Goal: Task Accomplishment & Management: Manage account settings

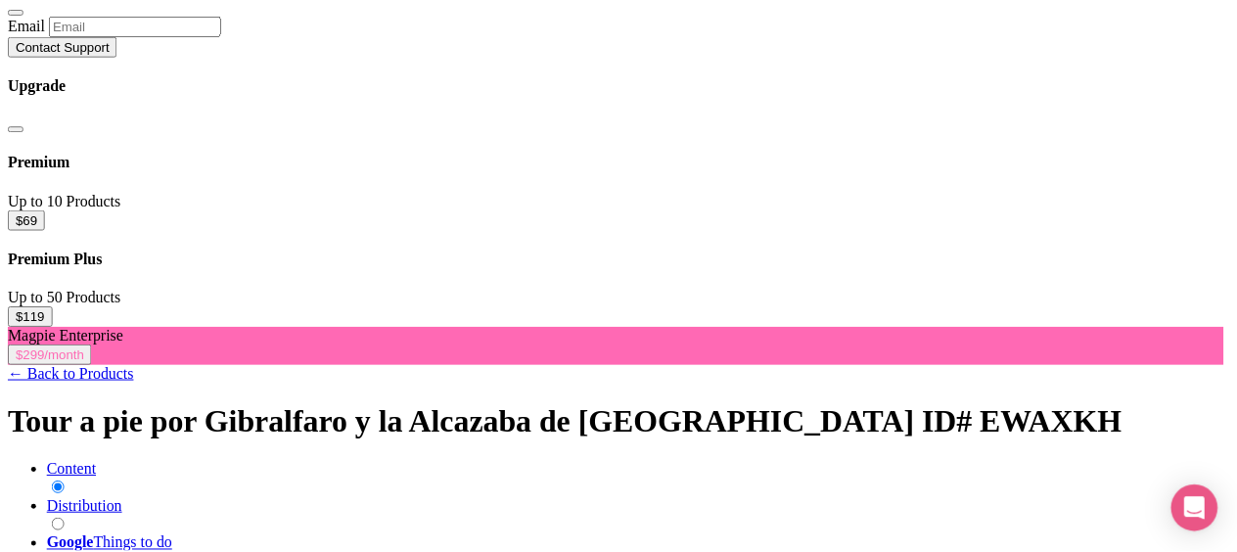
scroll to position [196, 0]
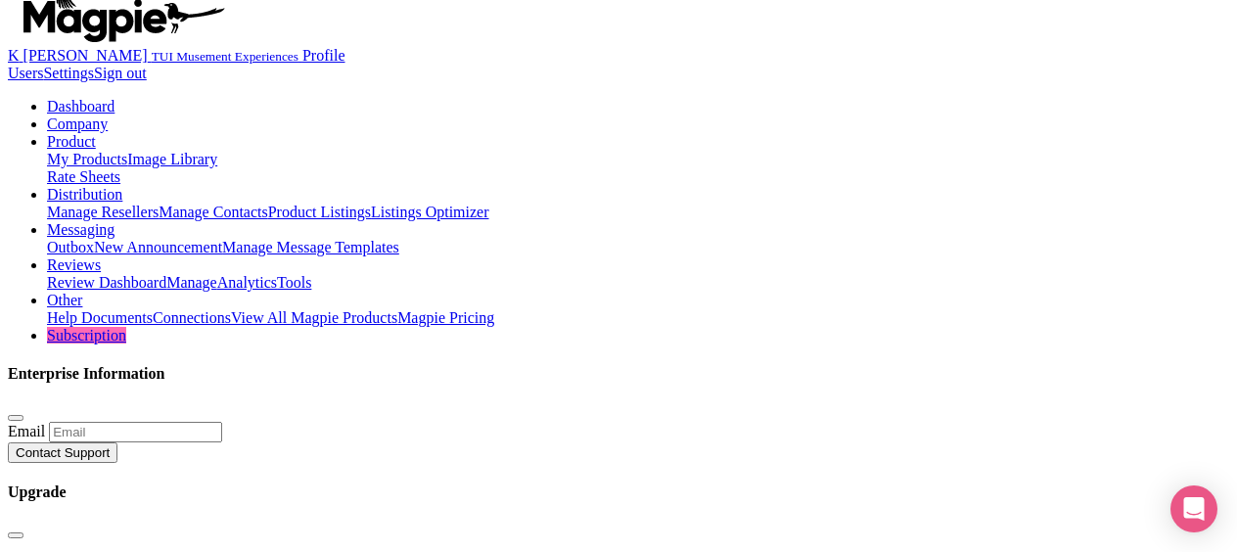
scroll to position [0, 0]
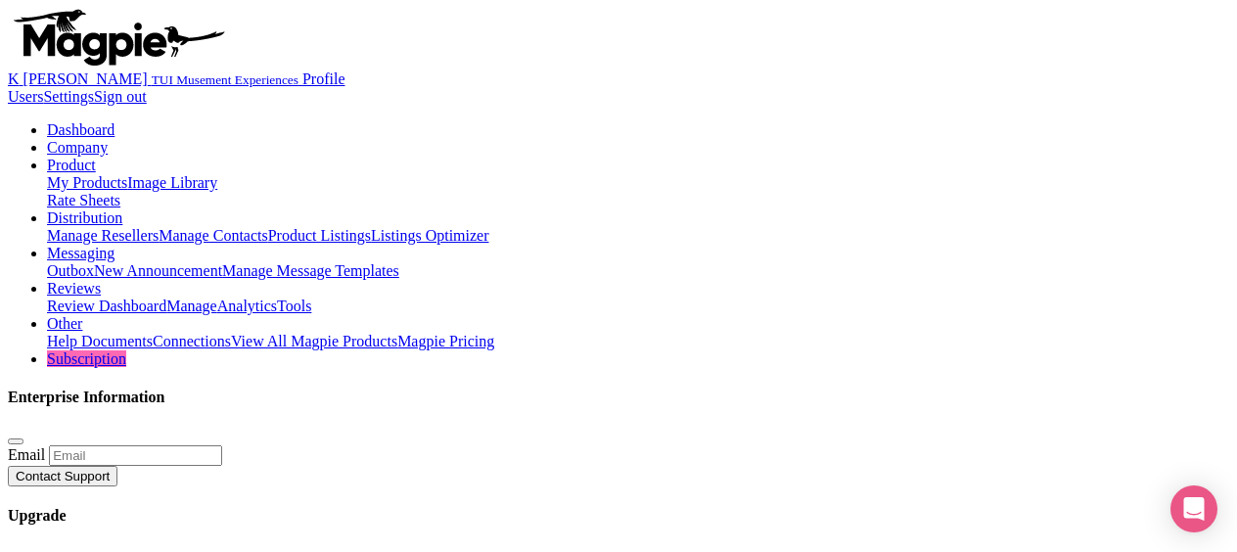
click at [217, 174] on link "Image Library" at bounding box center [172, 182] width 90 height 17
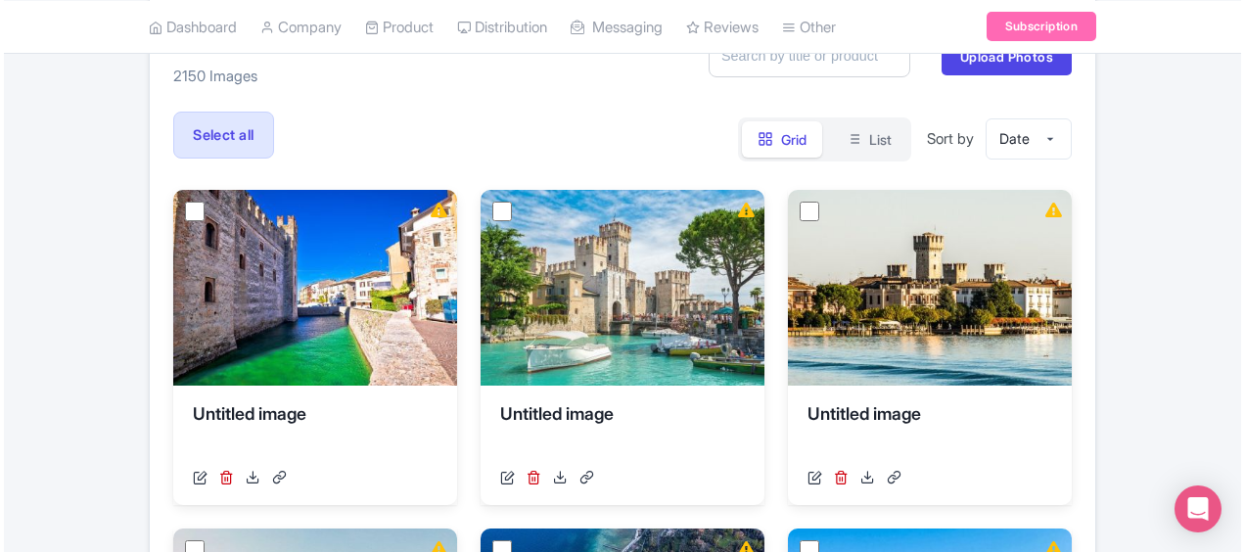
scroll to position [184, 0]
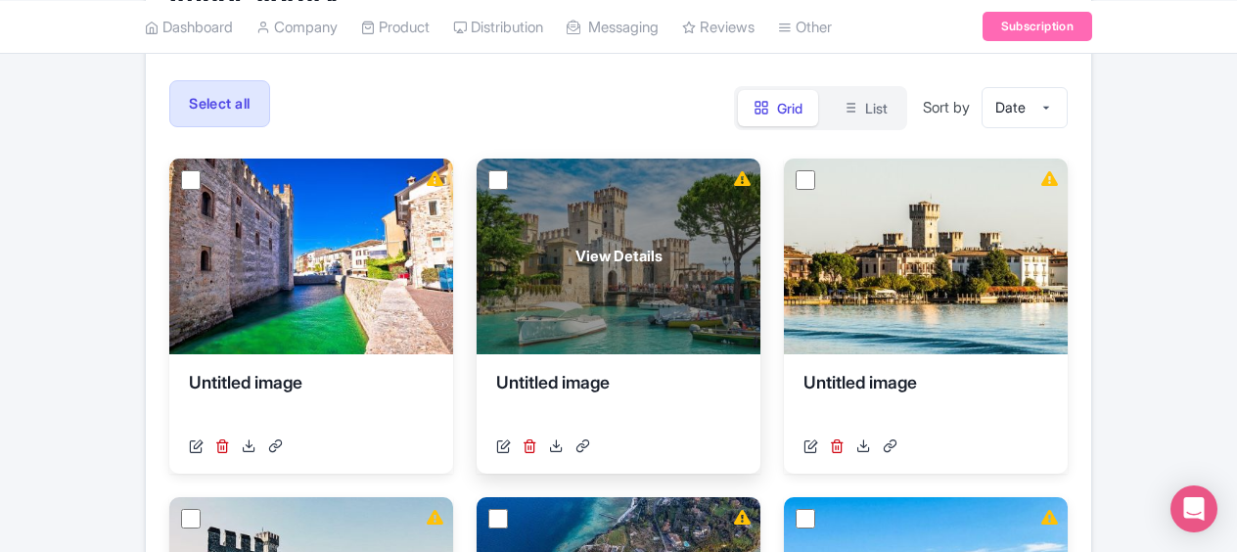
click at [589, 259] on span "View Details" at bounding box center [619, 257] width 87 height 23
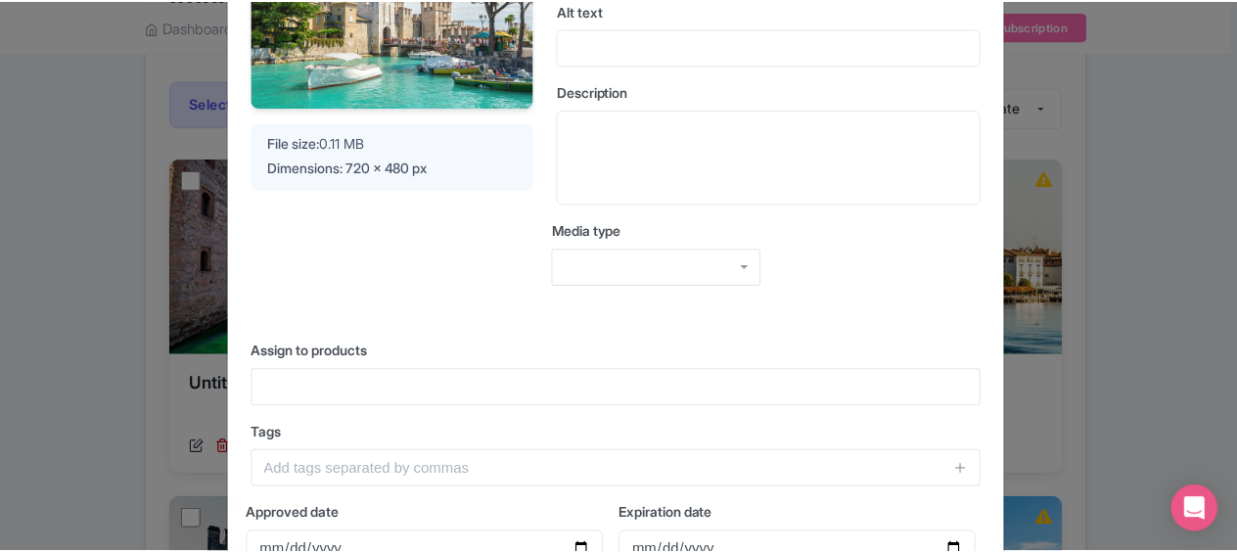
scroll to position [0, 0]
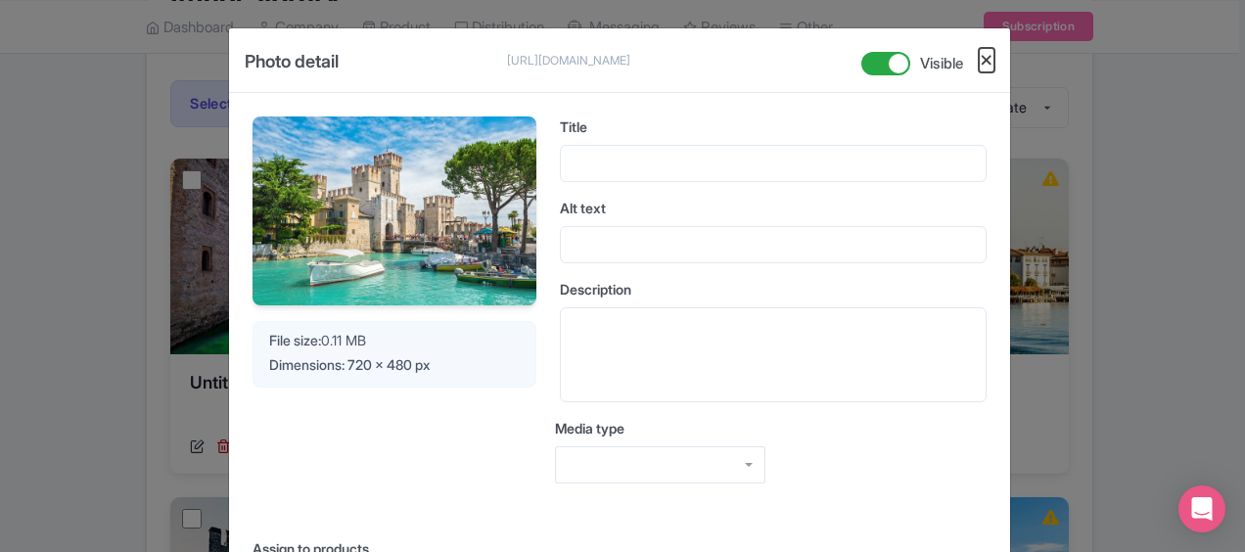
click at [983, 64] on button "Close" at bounding box center [987, 60] width 16 height 24
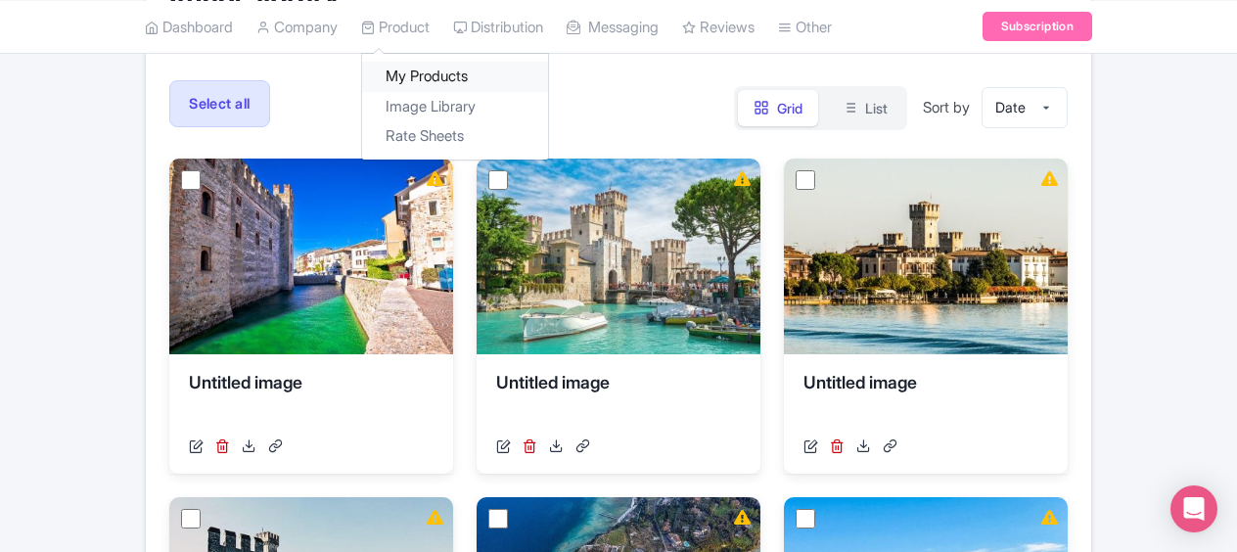
click at [416, 82] on link "My Products" at bounding box center [455, 77] width 186 height 30
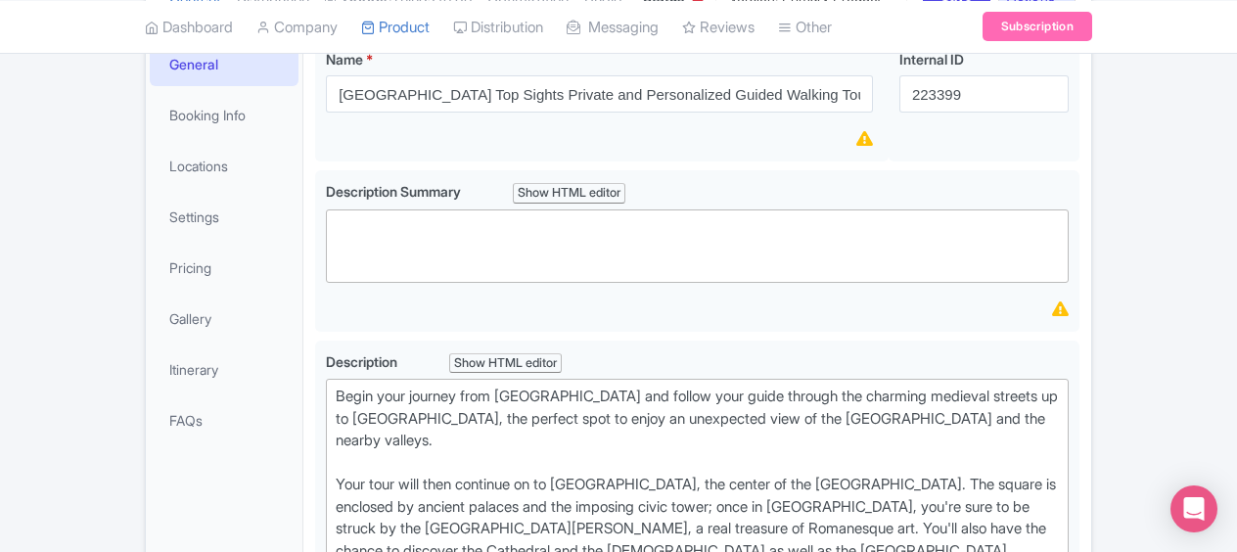
scroll to position [288, 0]
click at [218, 343] on link "Gallery" at bounding box center [224, 321] width 149 height 44
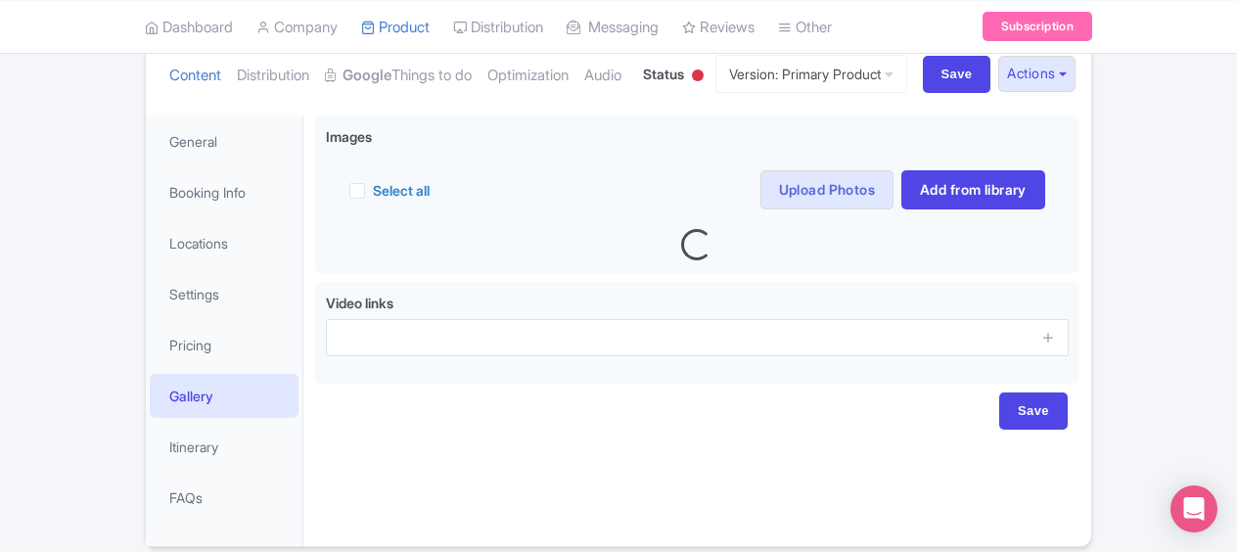
scroll to position [215, 0]
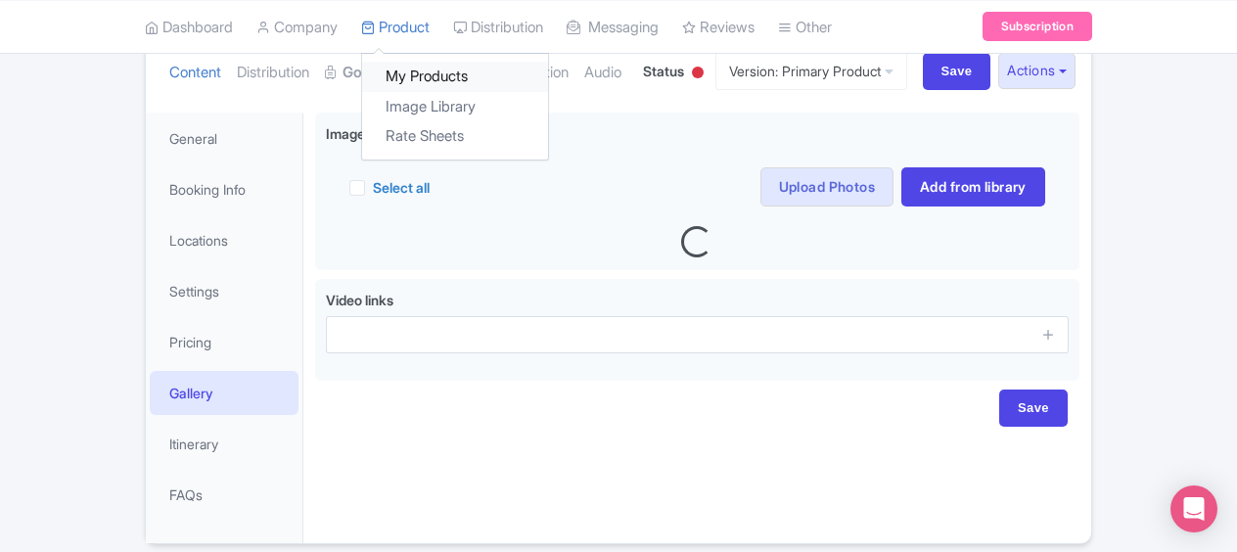
click at [417, 70] on link "My Products" at bounding box center [455, 77] width 186 height 30
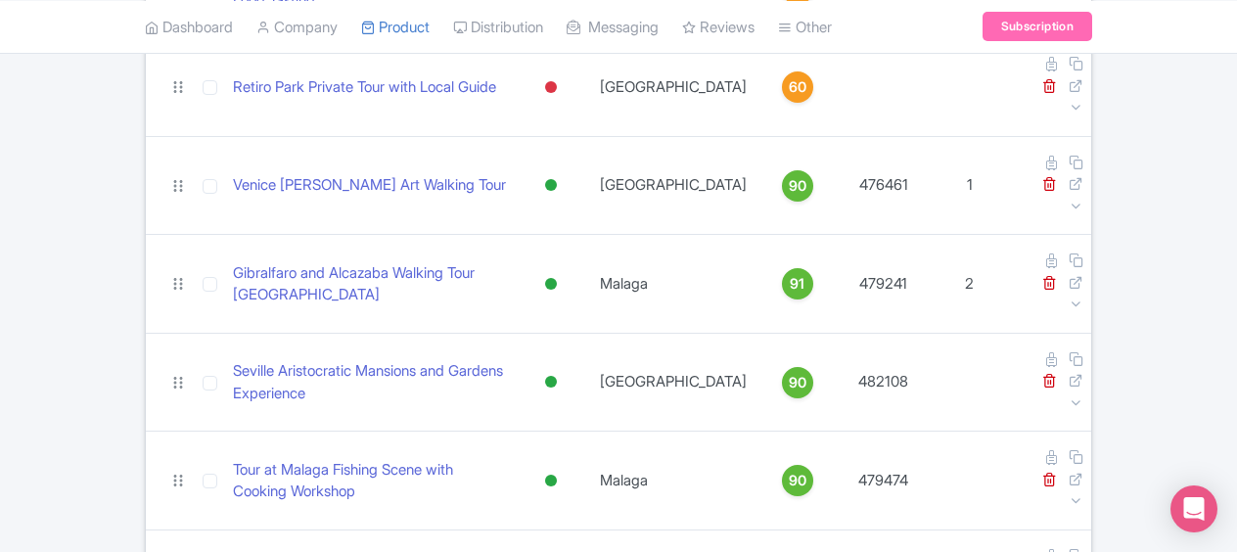
scroll to position [517, 0]
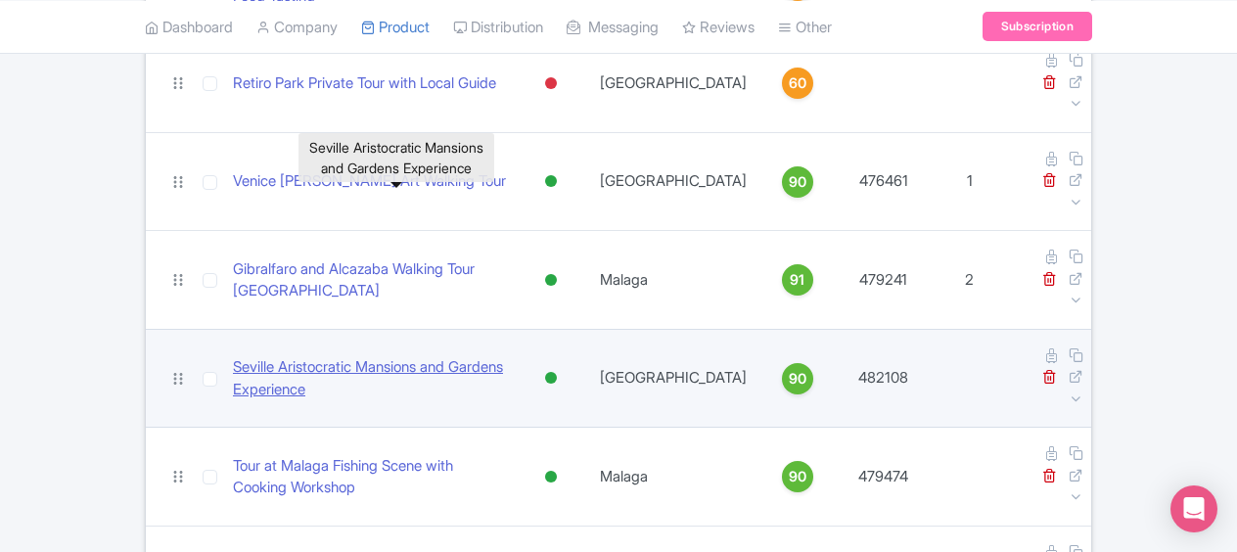
click at [393, 356] on link "Seville Aristocratic Mansions and Gardens Experience" at bounding box center [370, 378] width 274 height 44
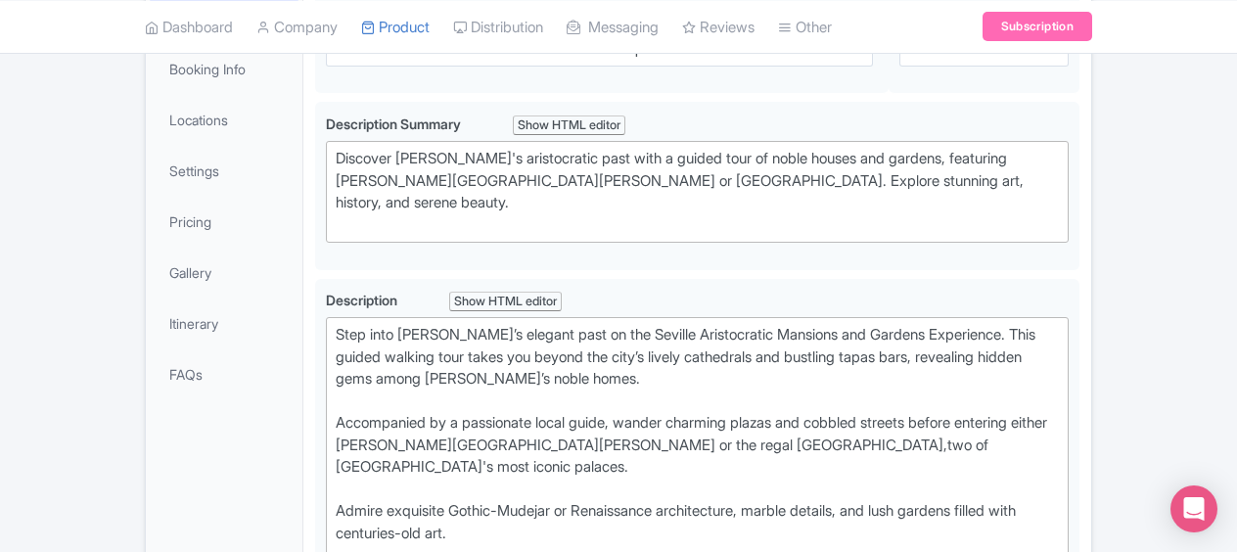
scroll to position [290, 0]
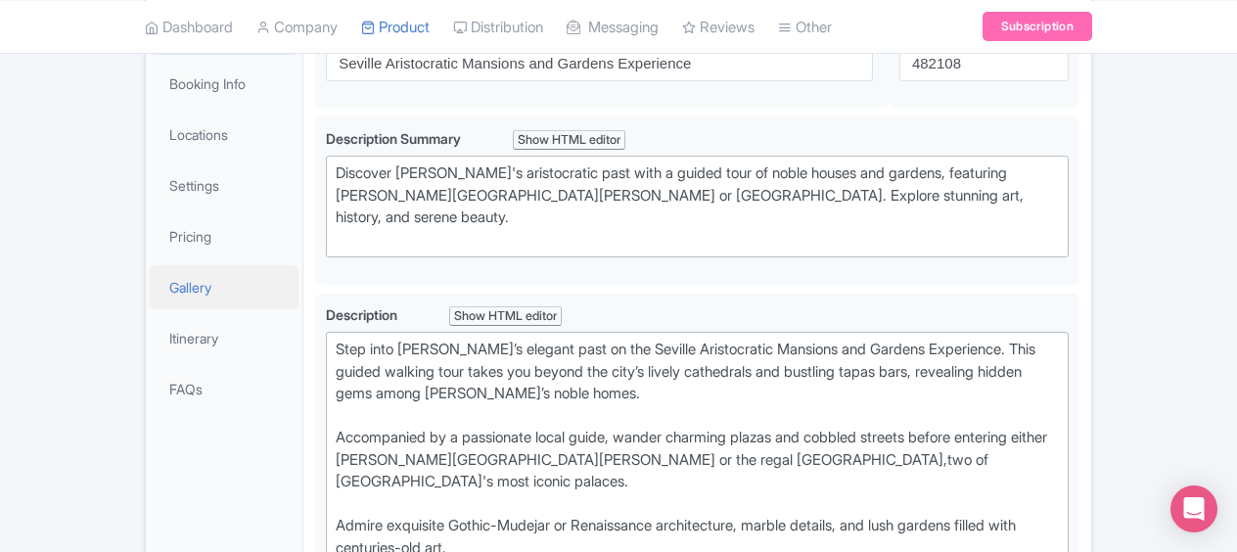
click at [190, 309] on link "Gallery" at bounding box center [224, 287] width 149 height 44
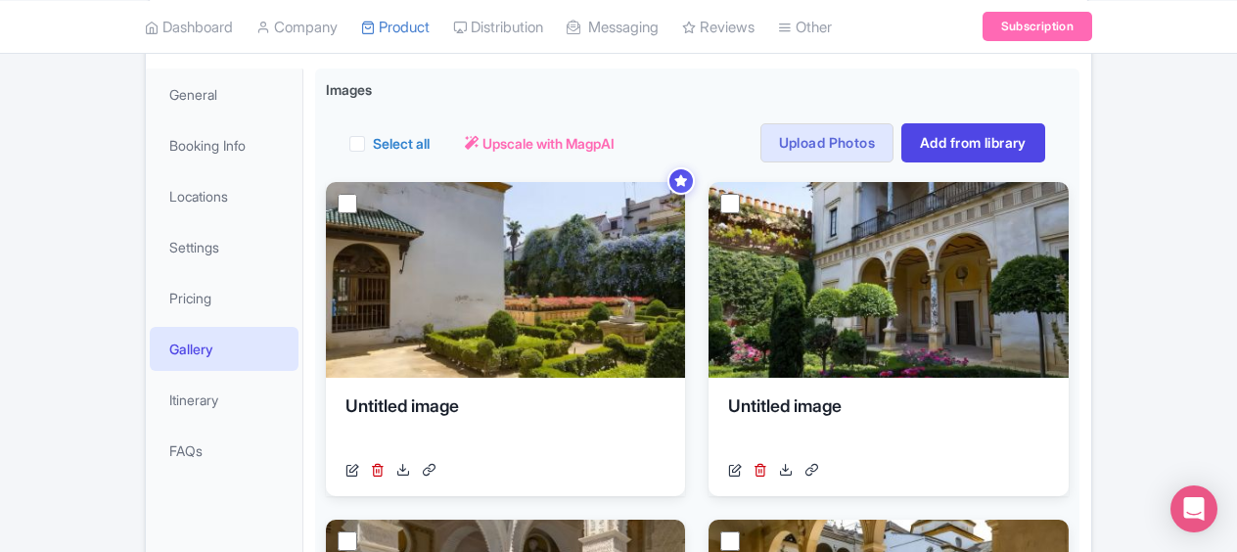
scroll to position [184, 0]
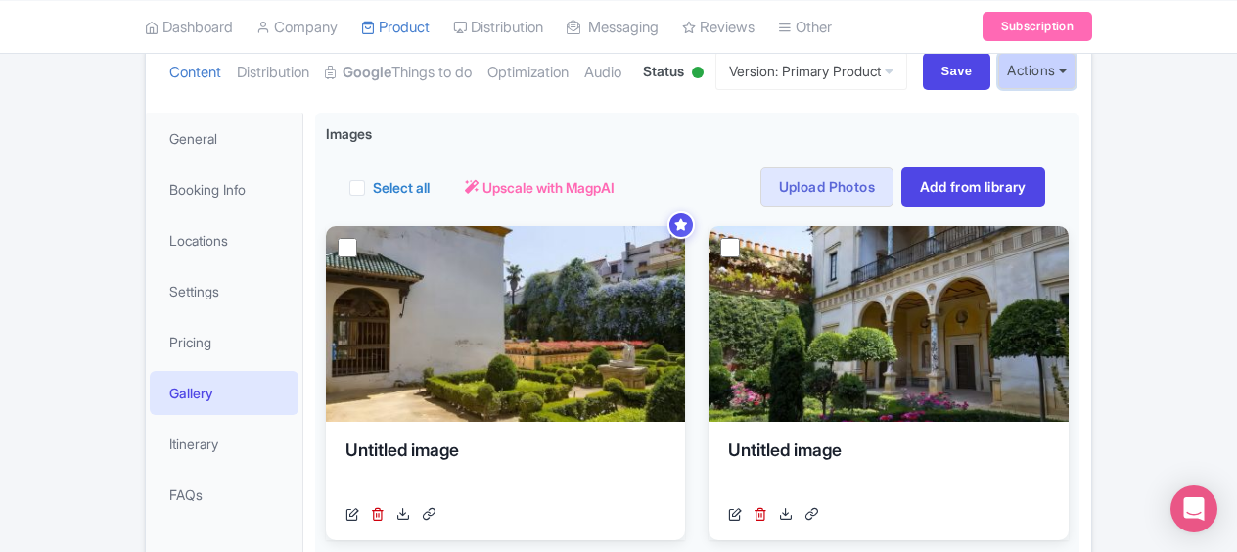
click at [1065, 89] on button "Actions" at bounding box center [1037, 71] width 77 height 36
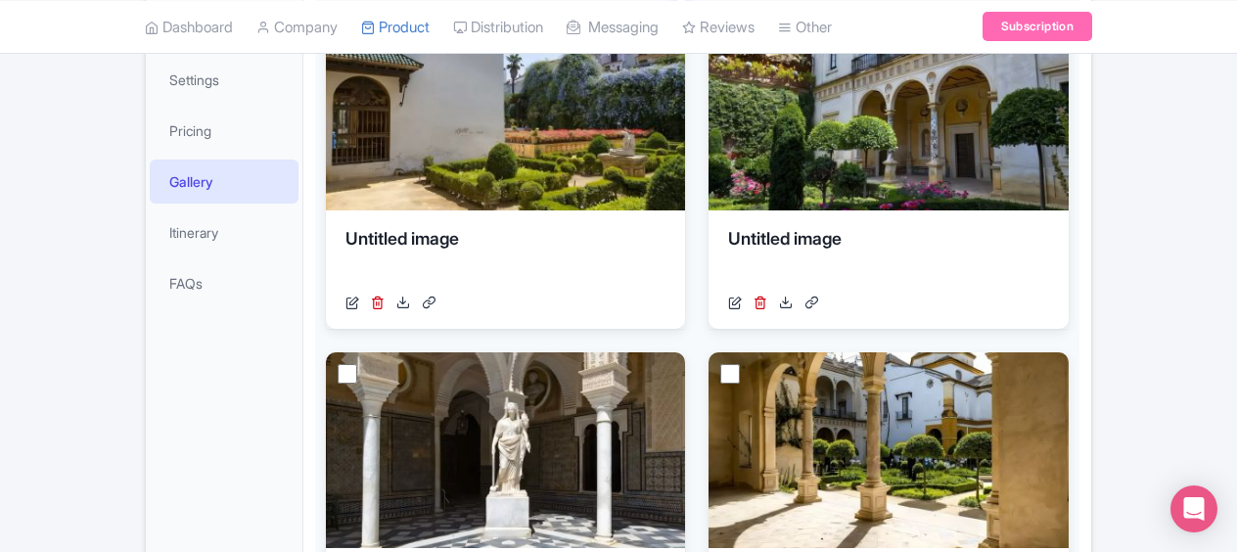
scroll to position [381, 0]
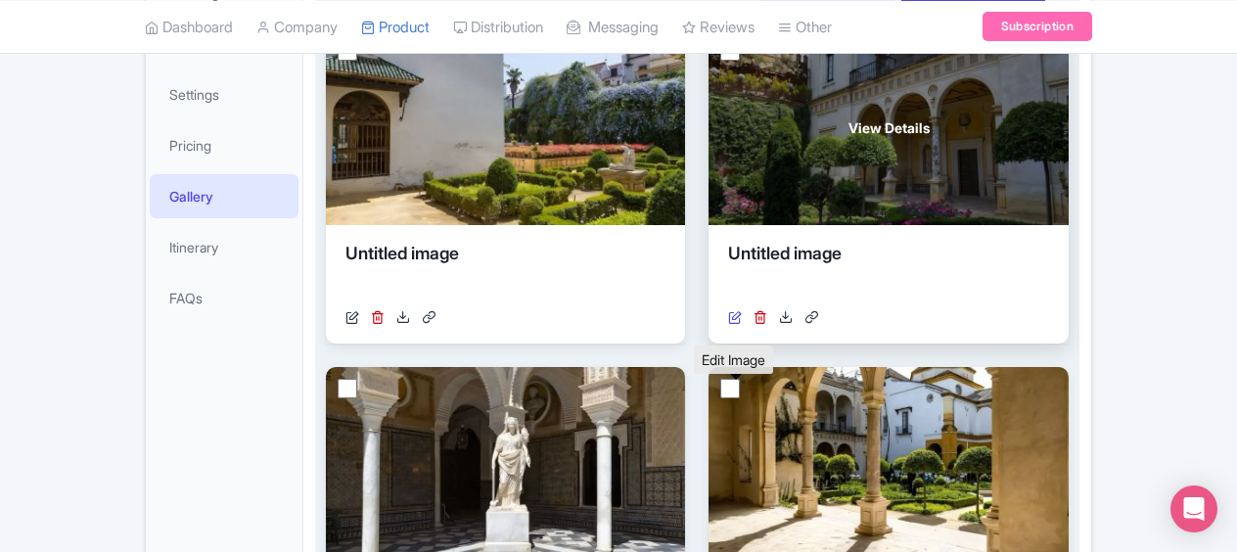
click at [732, 324] on icon at bounding box center [735, 317] width 14 height 14
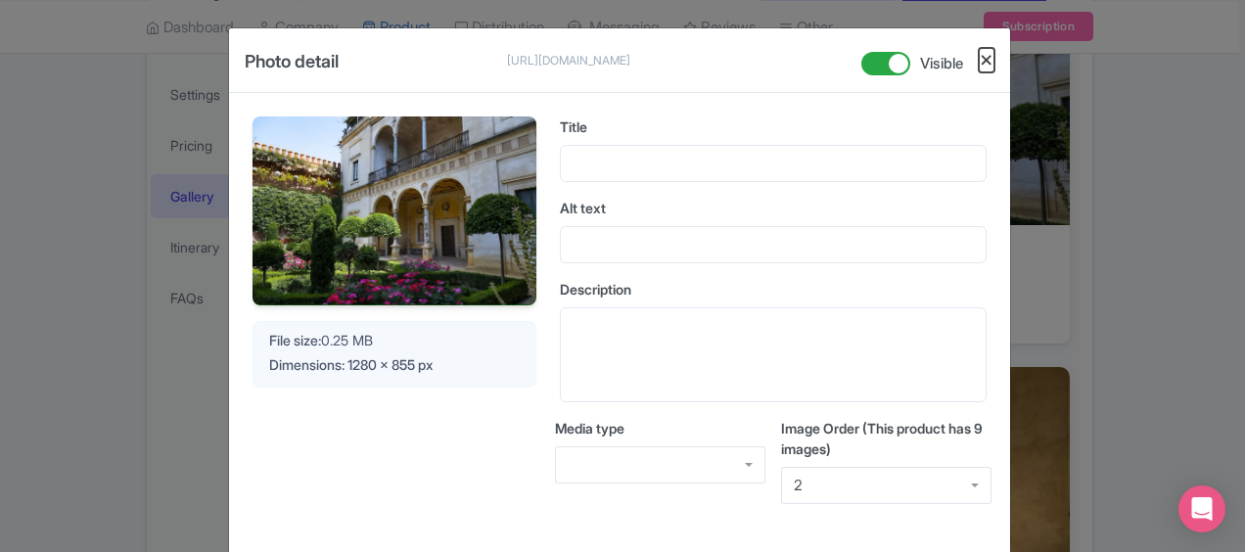
click at [987, 60] on button "Close" at bounding box center [987, 60] width 16 height 24
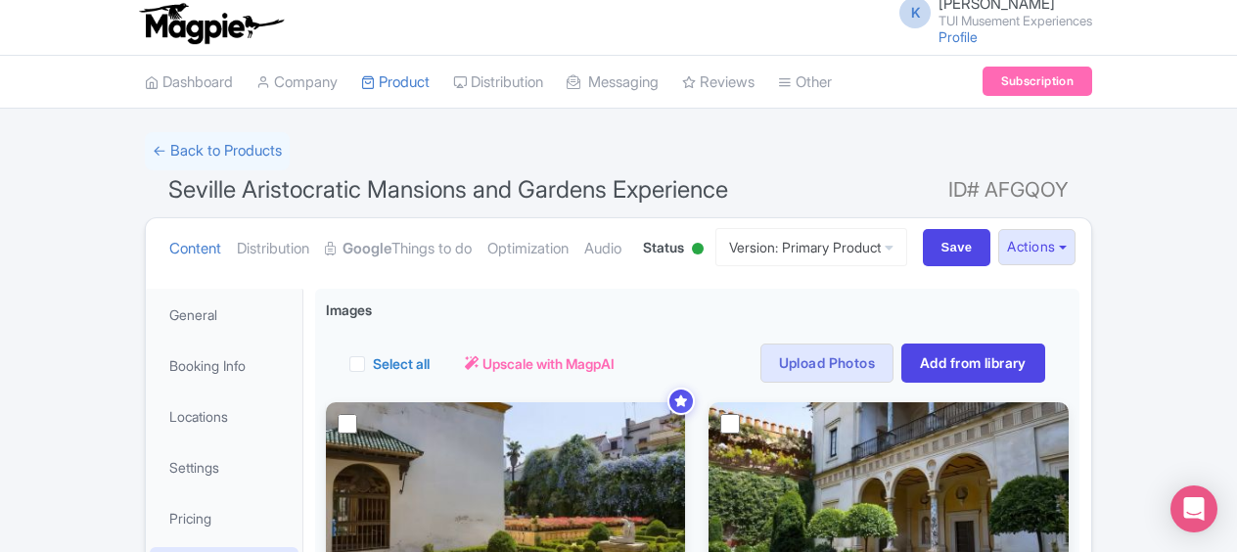
scroll to position [0, 0]
